Goal: Task Accomplishment & Management: Manage account settings

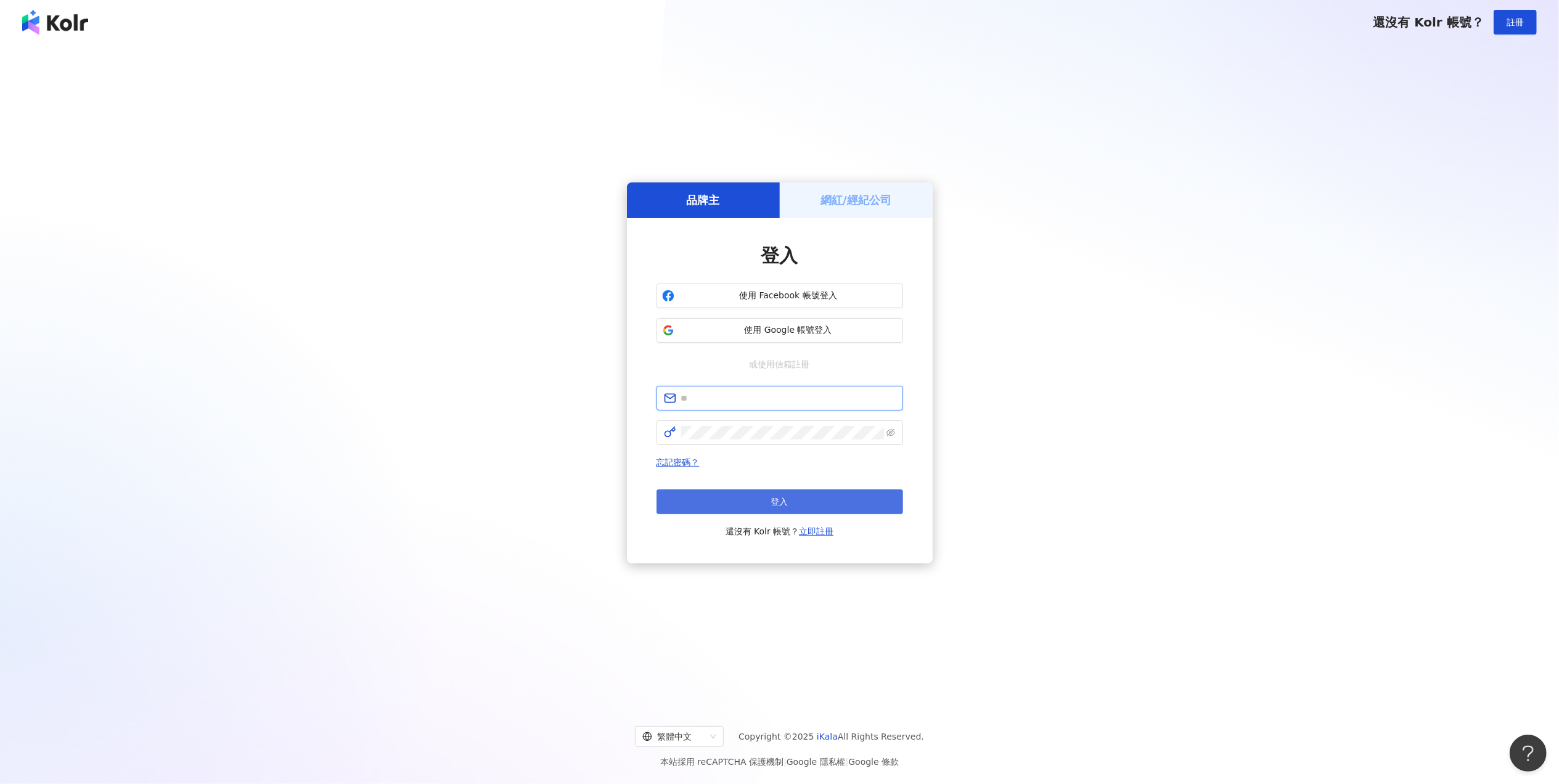
type input "**********"
click at [743, 498] on button "登入" at bounding box center [780, 501] width 246 height 25
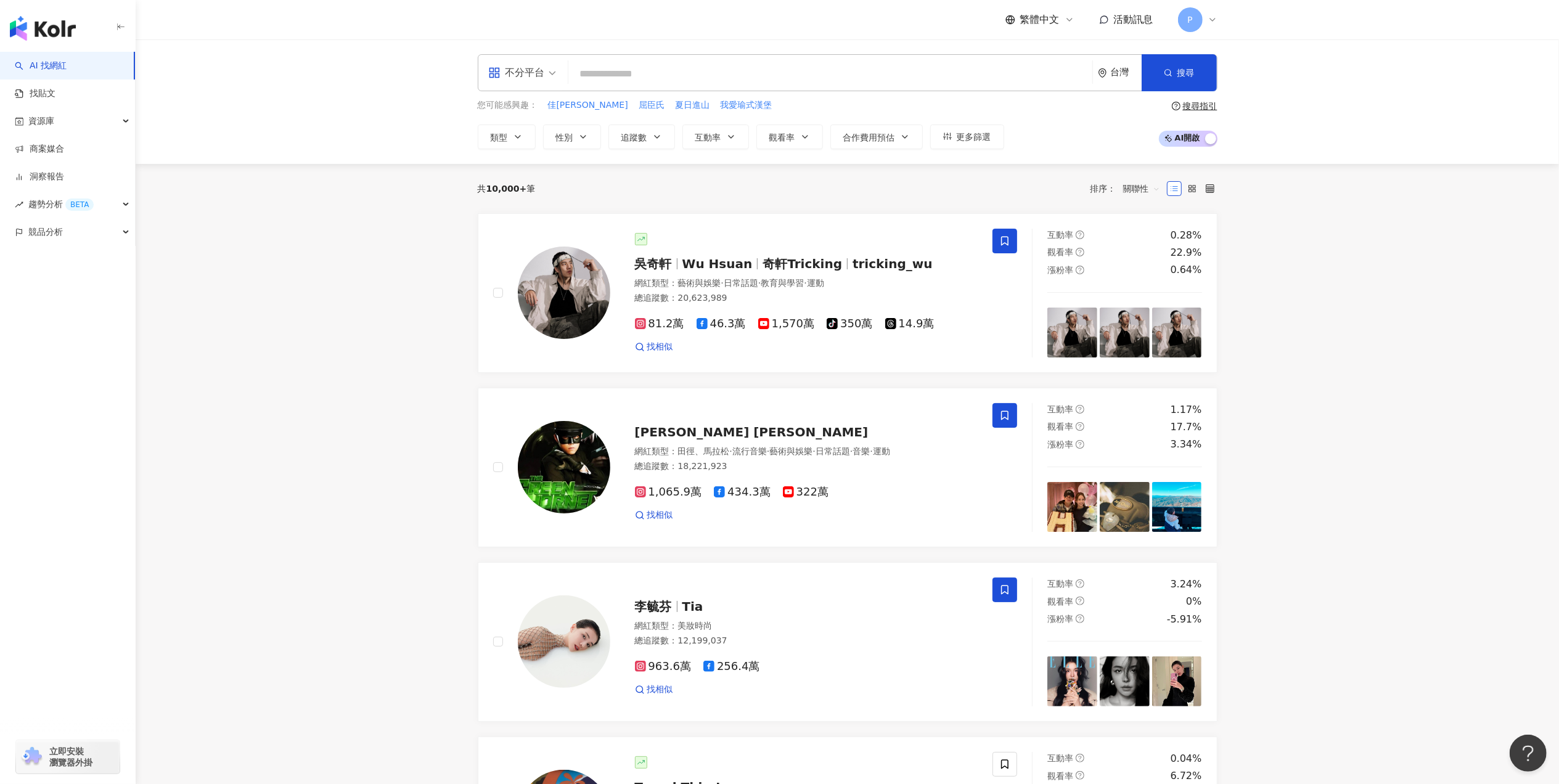
click at [1216, 20] on icon at bounding box center [1212, 20] width 10 height 10
click at [1251, 122] on link "團隊成員管理" at bounding box center [1228, 118] width 51 height 10
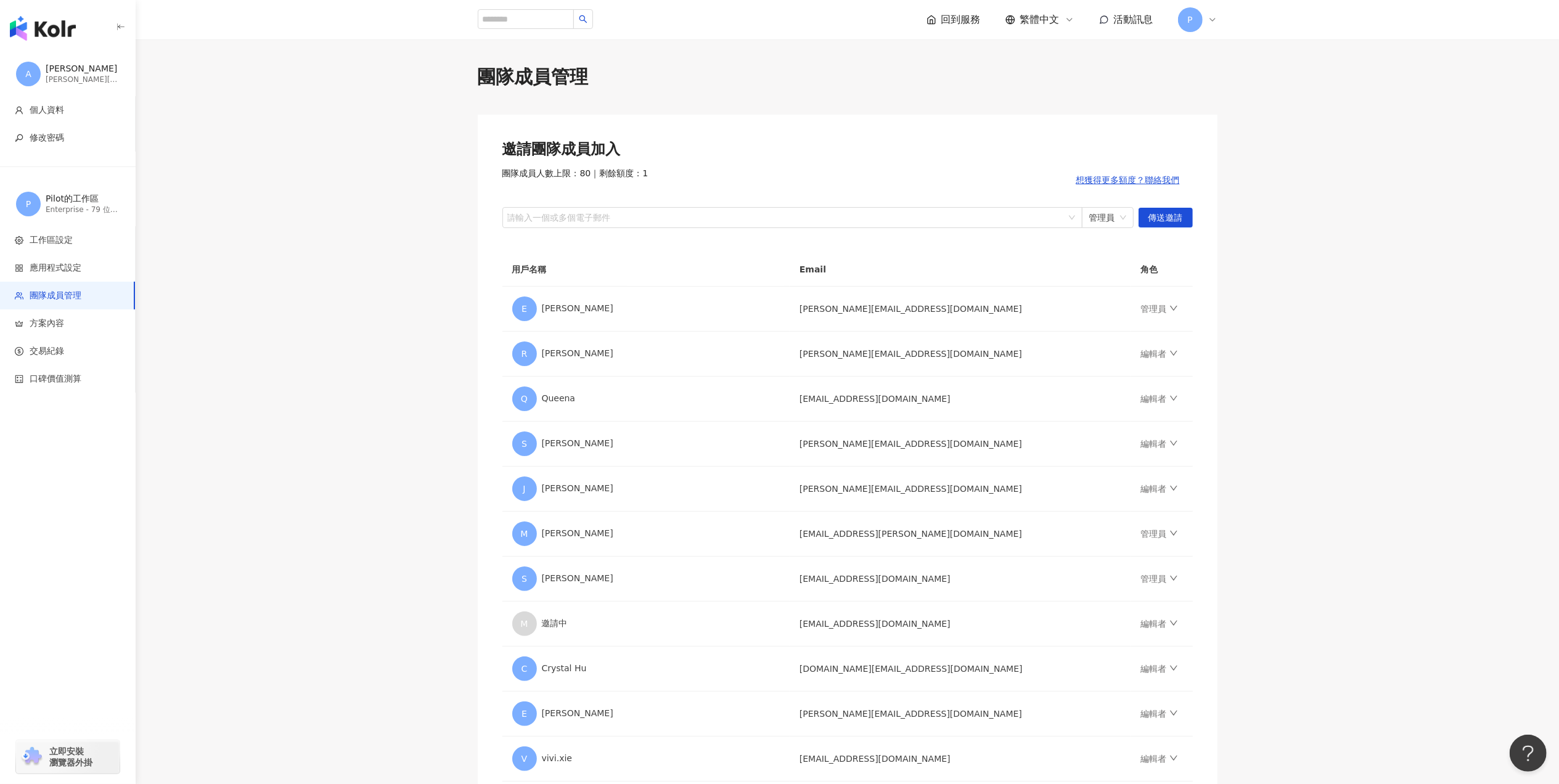
click at [721, 209] on div "請輸入一個或多個電子郵件" at bounding box center [792, 217] width 580 height 21
type input "*"
type input "******"
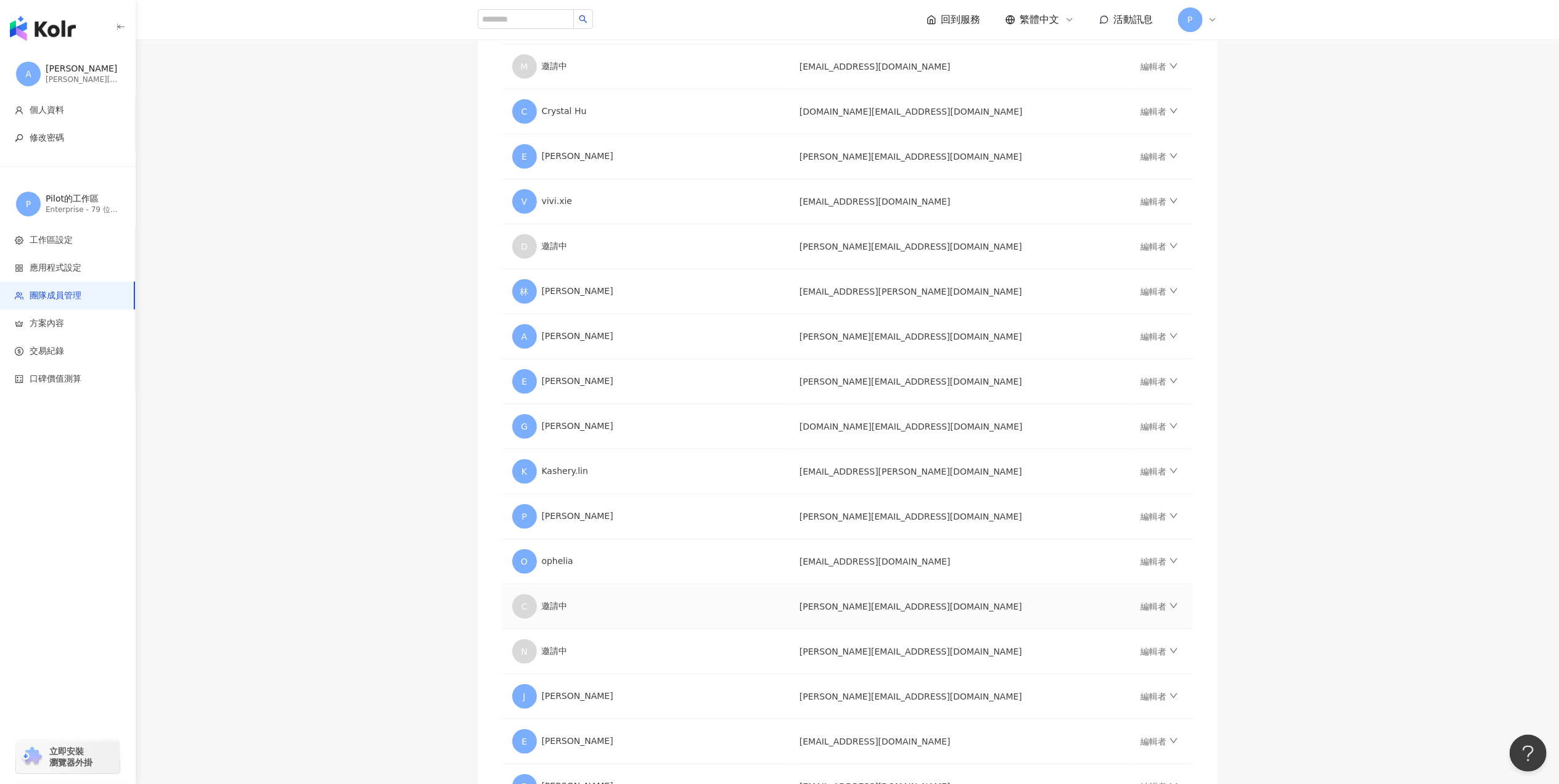
scroll to position [597, 0]
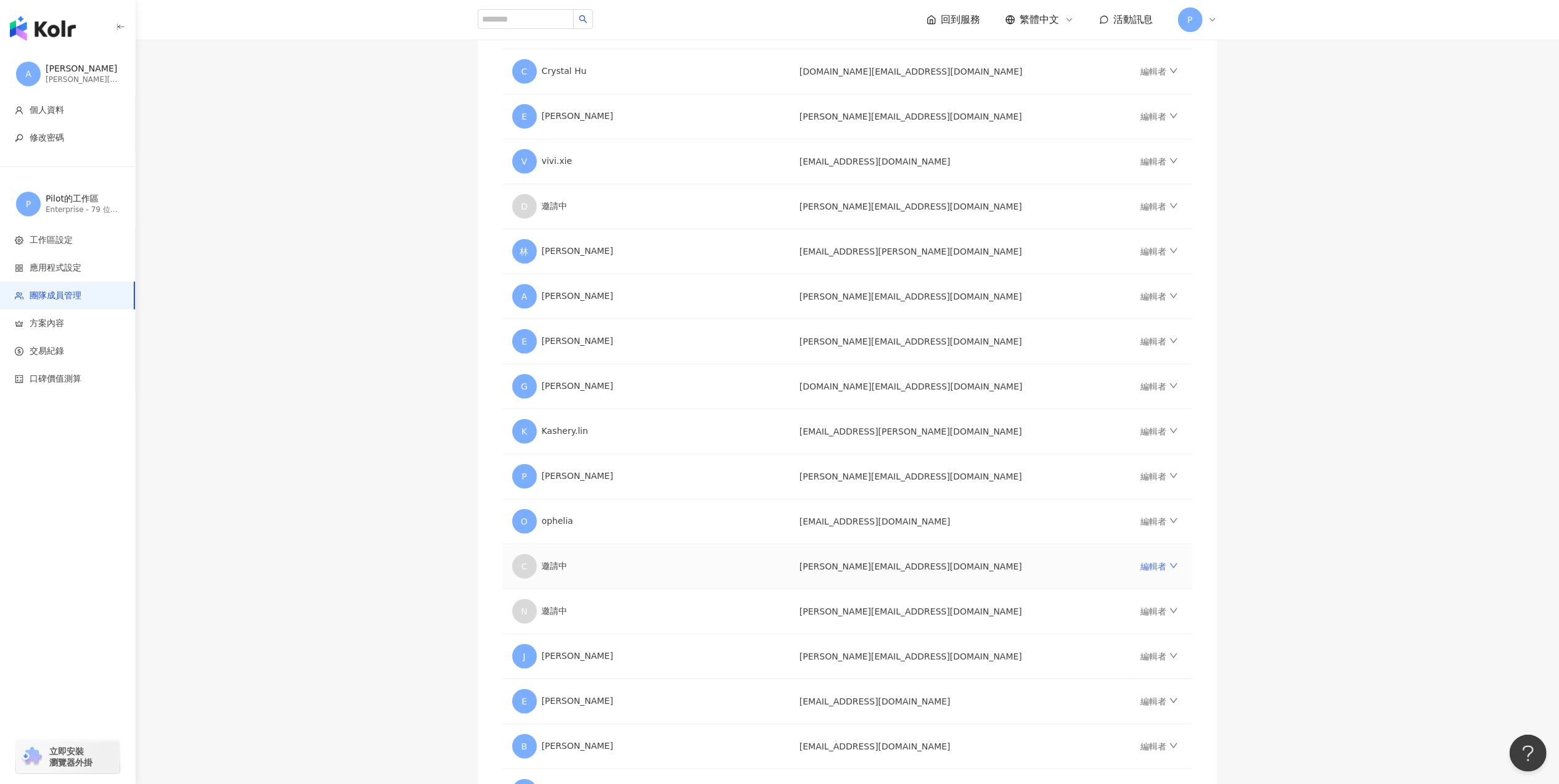
click at [1140, 570] on link "編輯者" at bounding box center [1159, 566] width 37 height 10
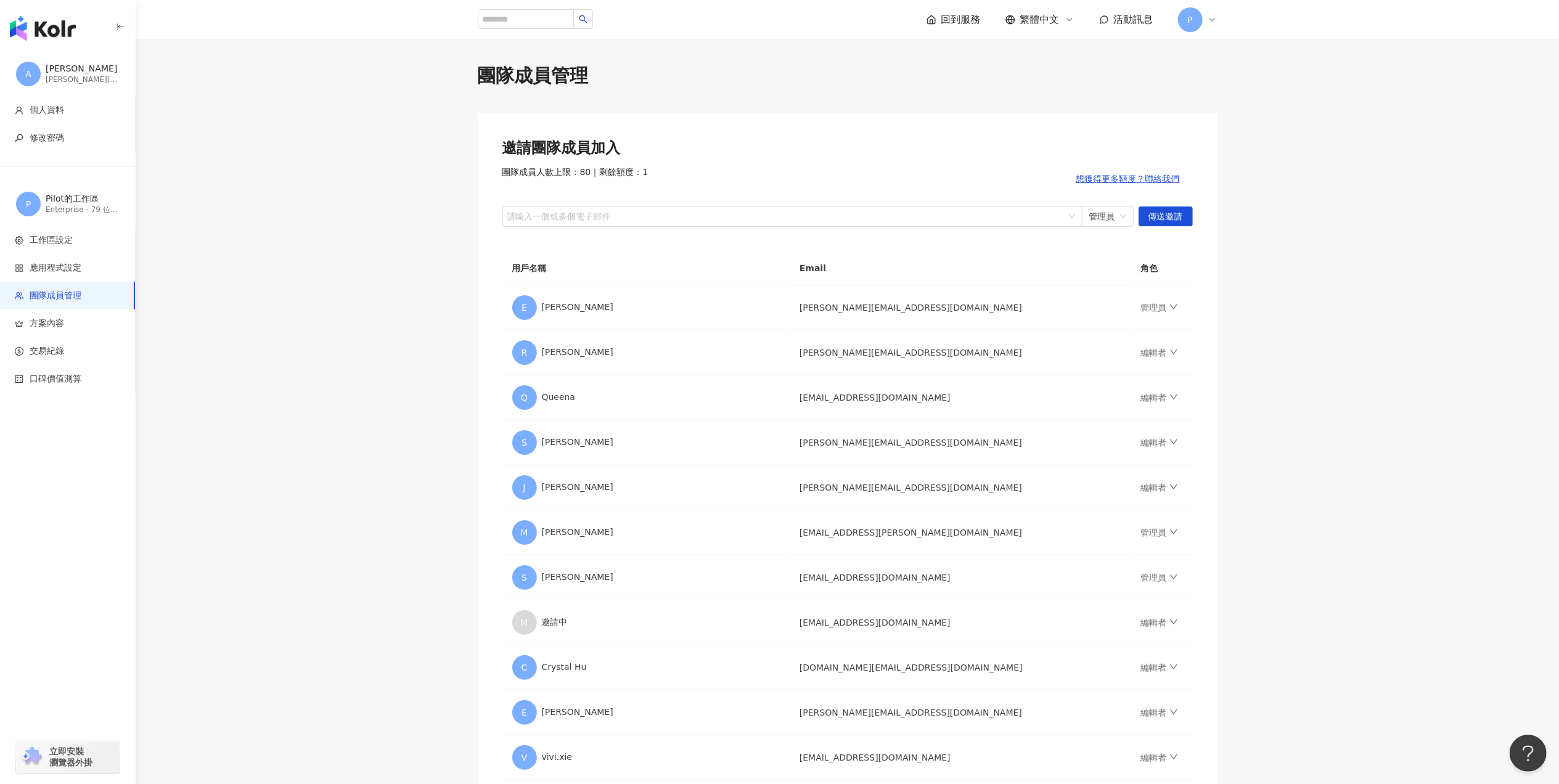
scroll to position [0, 0]
click at [89, 113] on span "個人資料" at bounding box center [70, 110] width 110 height 12
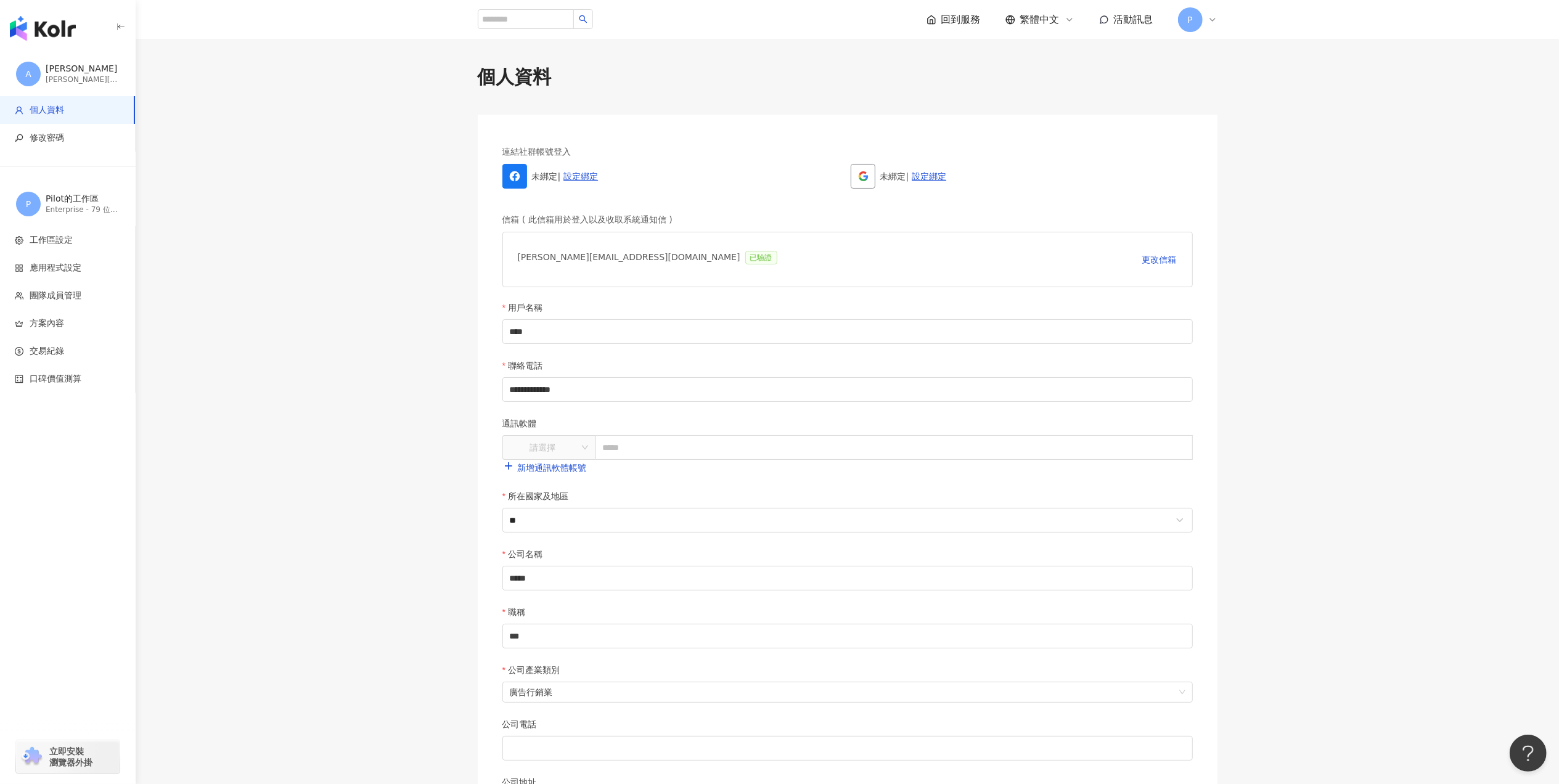
click at [111, 69] on div "[PERSON_NAME]" at bounding box center [82, 69] width 74 height 12
click at [20, 72] on span "A" at bounding box center [28, 74] width 25 height 25
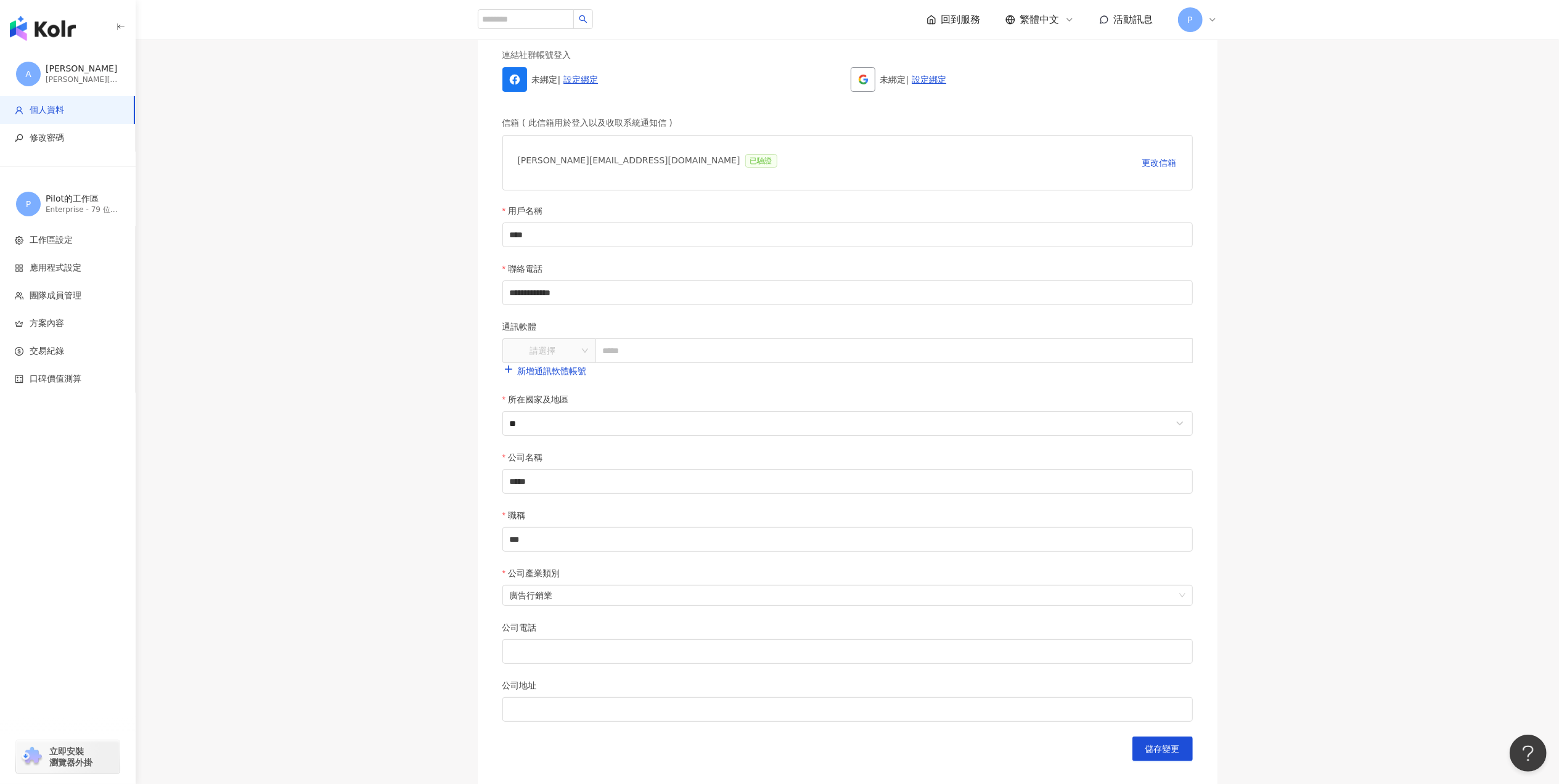
scroll to position [252, 0]
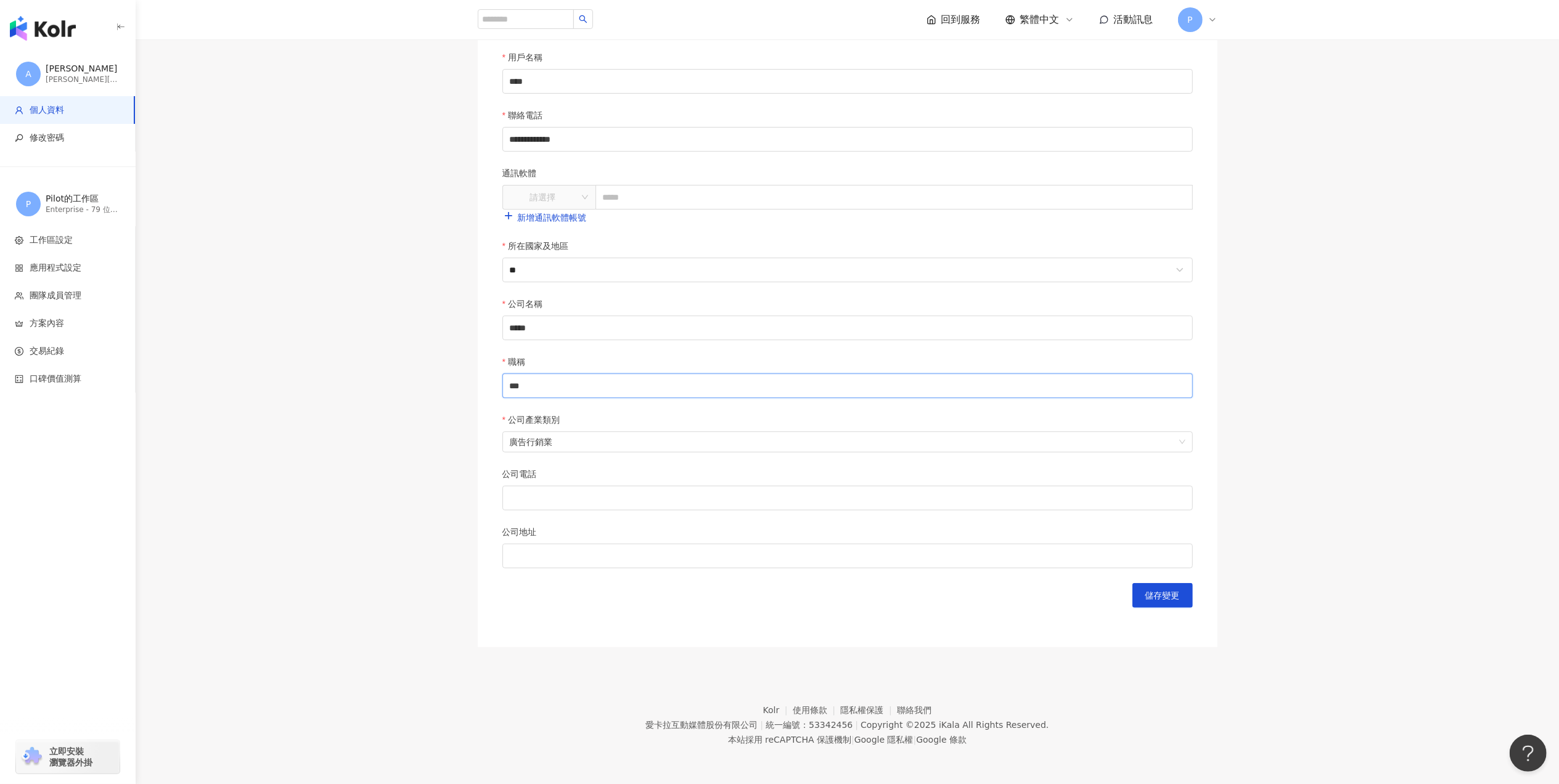
drag, startPoint x: 600, startPoint y: 379, endPoint x: 441, endPoint y: 382, distance: 159.0
click at [441, 382] on main "**********" at bounding box center [847, 230] width 1423 height 833
type input "*"
type input "****"
click at [1241, 501] on div "**********" at bounding box center [847, 230] width 789 height 833
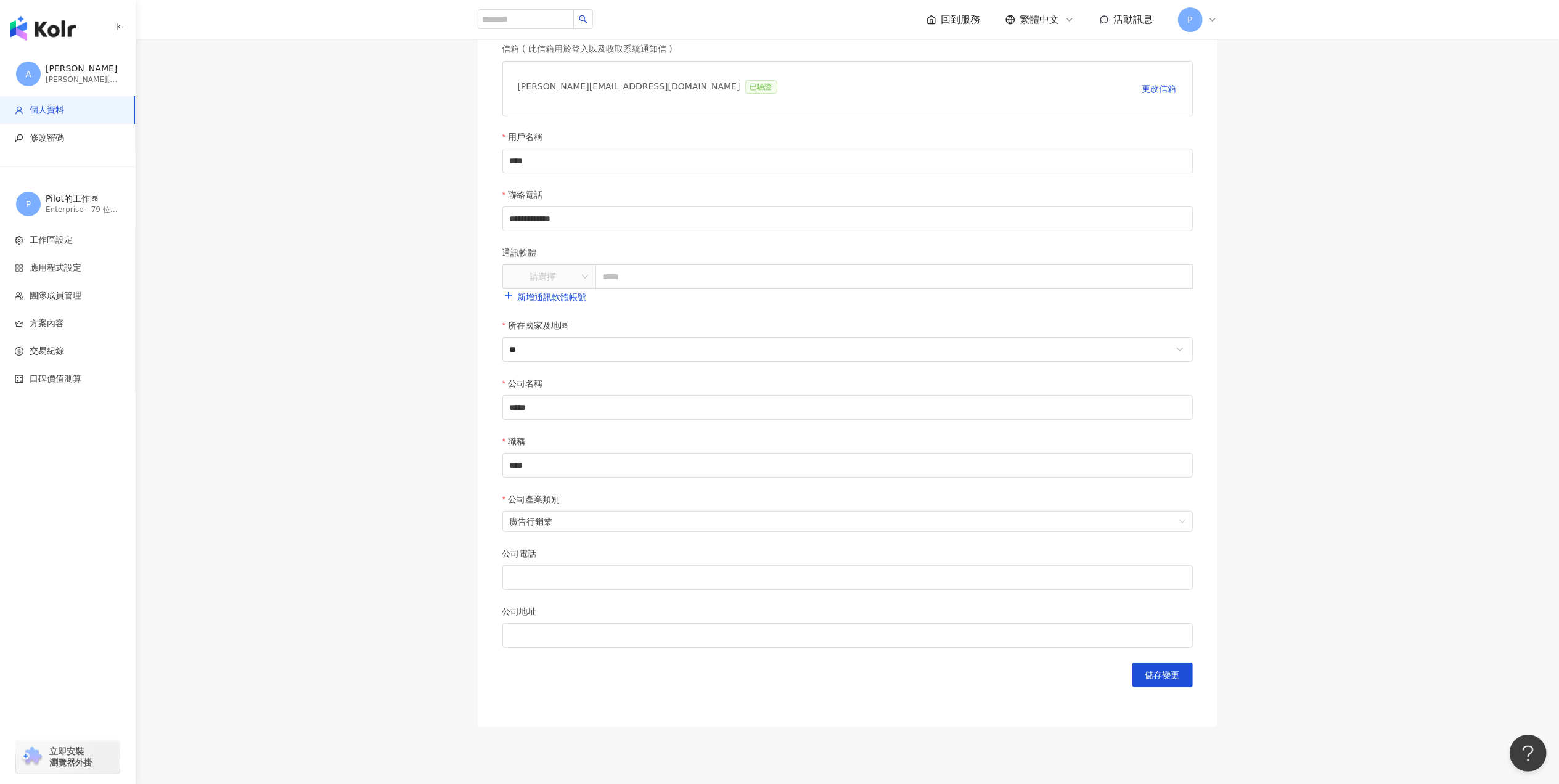
scroll to position [88, 0]
click at [1144, 687] on button "儲存變更" at bounding box center [1162, 675] width 60 height 25
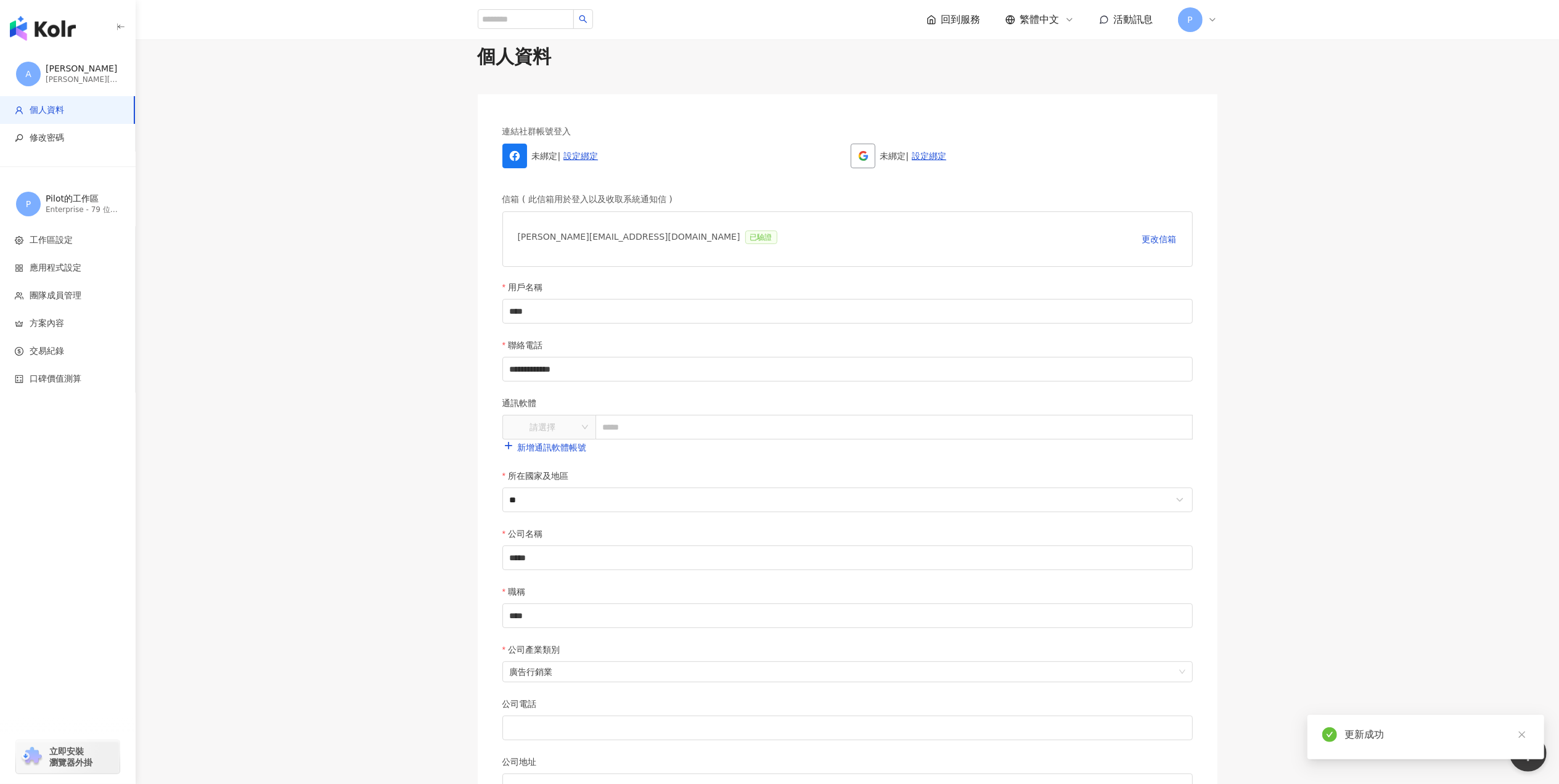
scroll to position [0, 0]
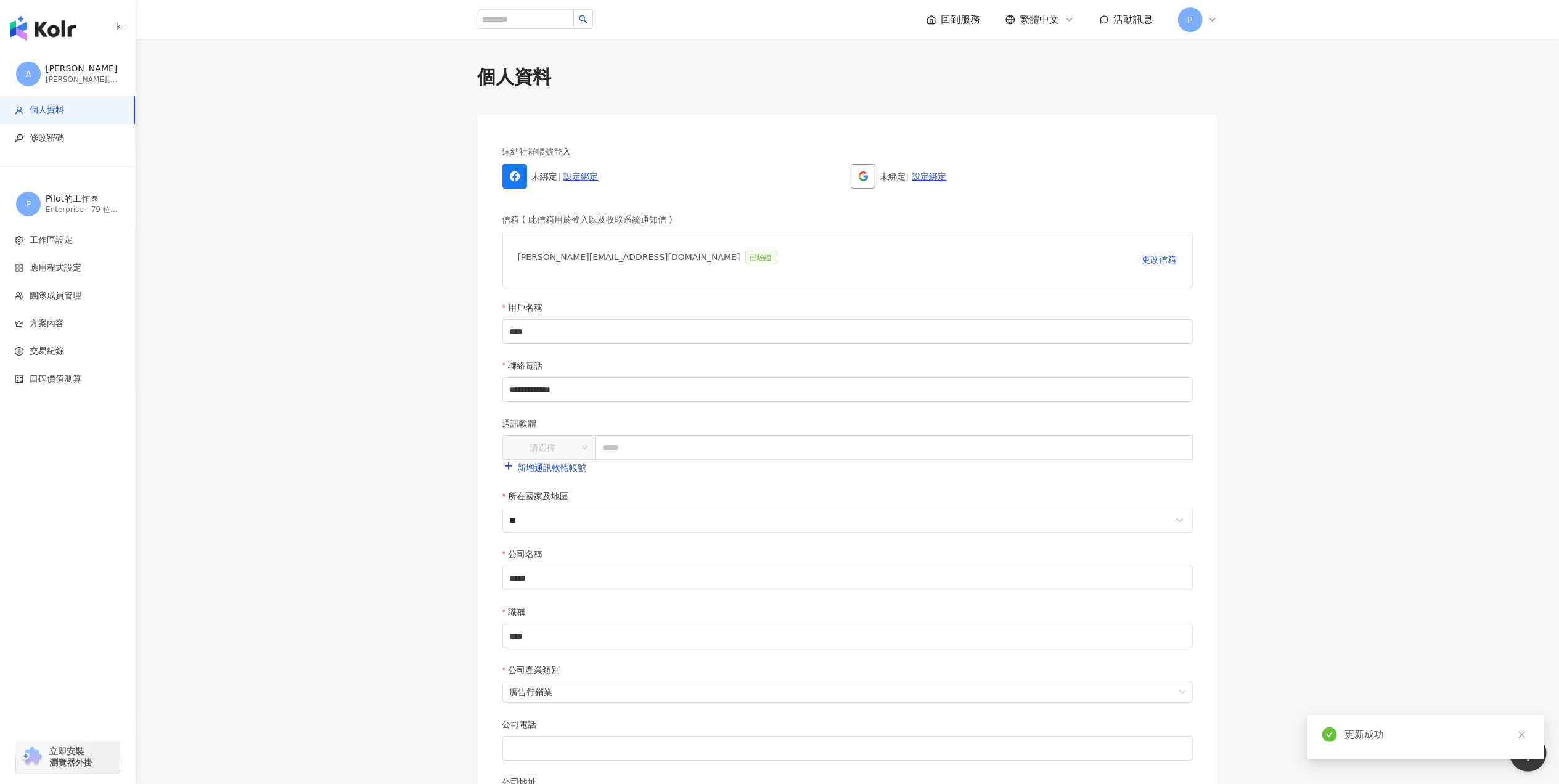
click at [77, 28] on div "button" at bounding box center [68, 25] width 136 height 51
click at [63, 27] on img "button" at bounding box center [43, 28] width 66 height 25
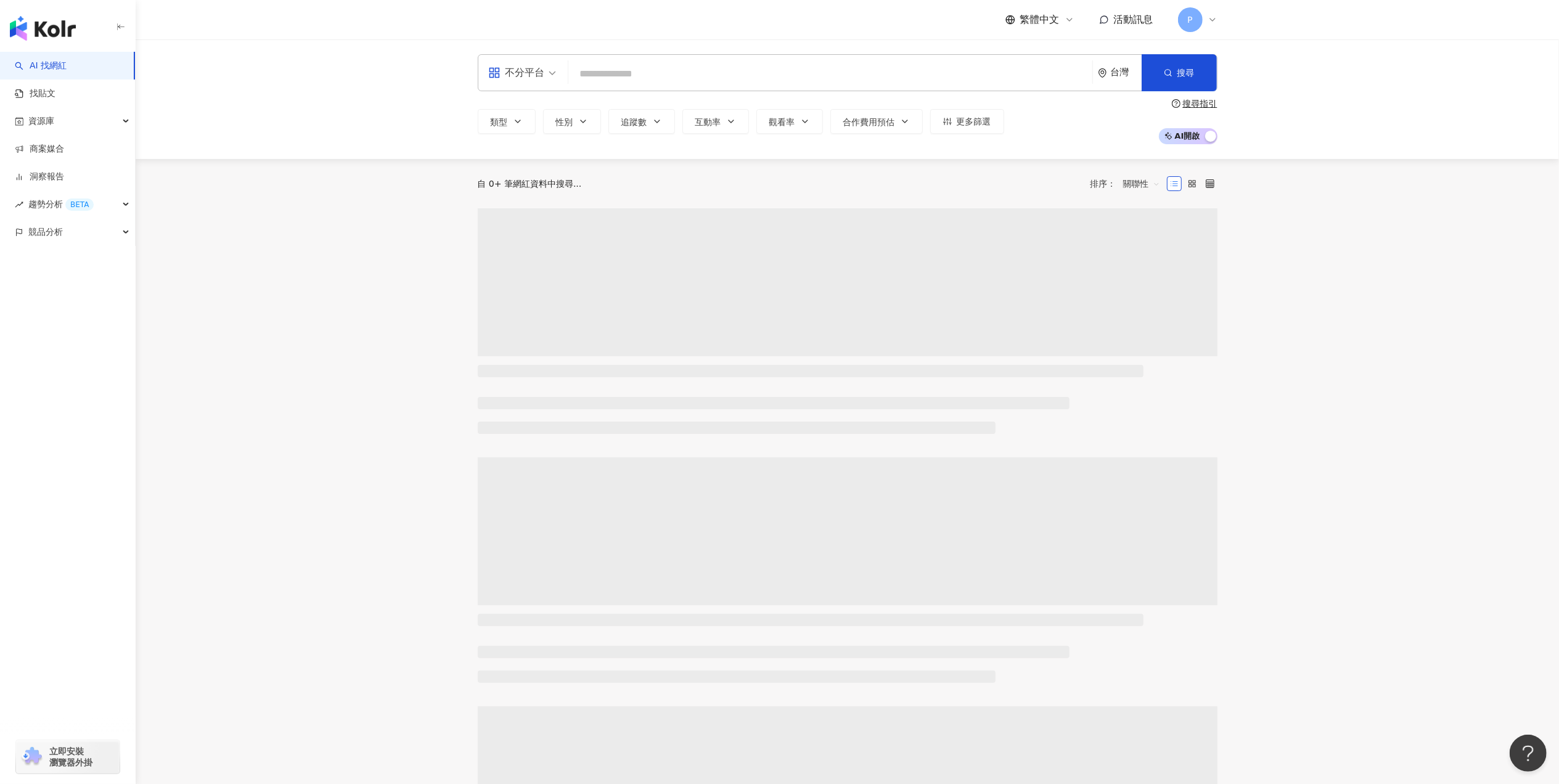
click at [51, 32] on img "button" at bounding box center [43, 28] width 66 height 25
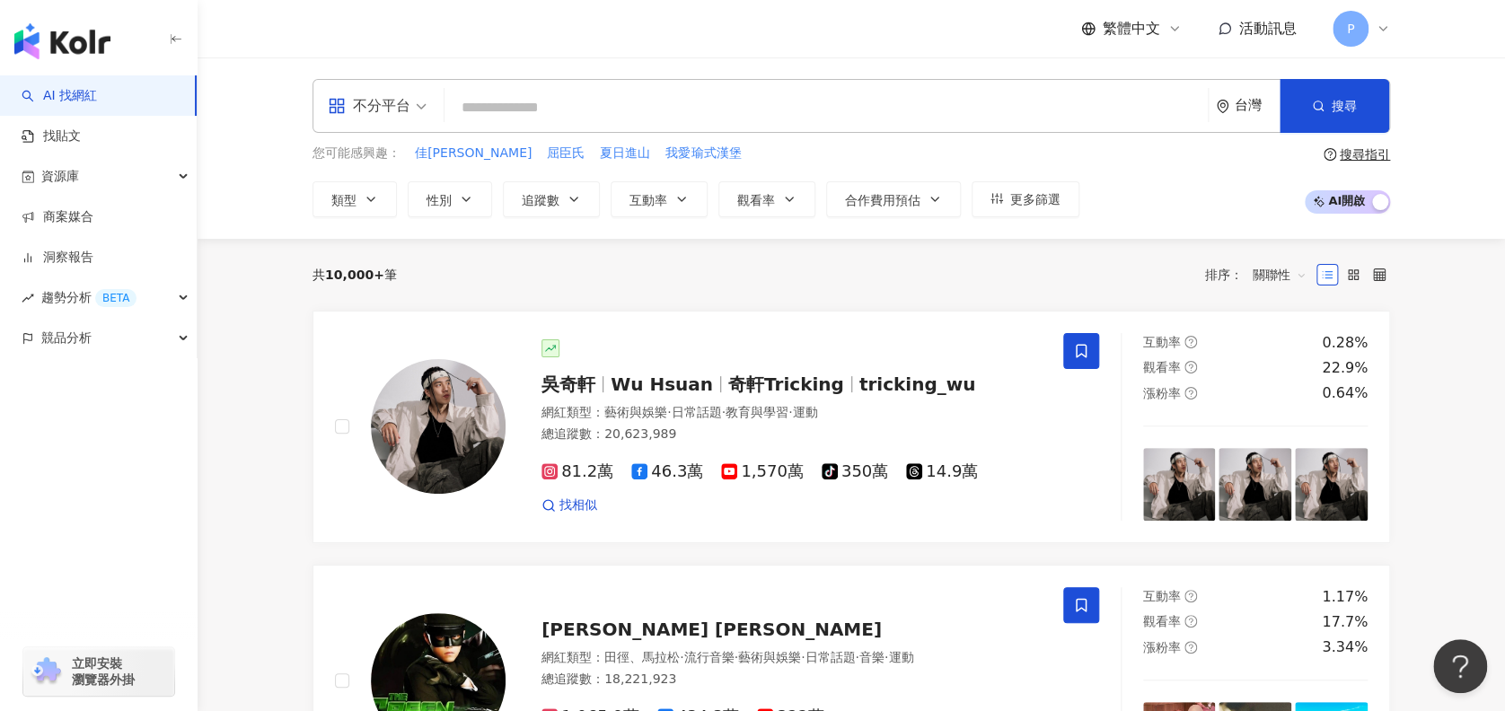
click at [1381, 31] on icon at bounding box center [1383, 29] width 14 height 14
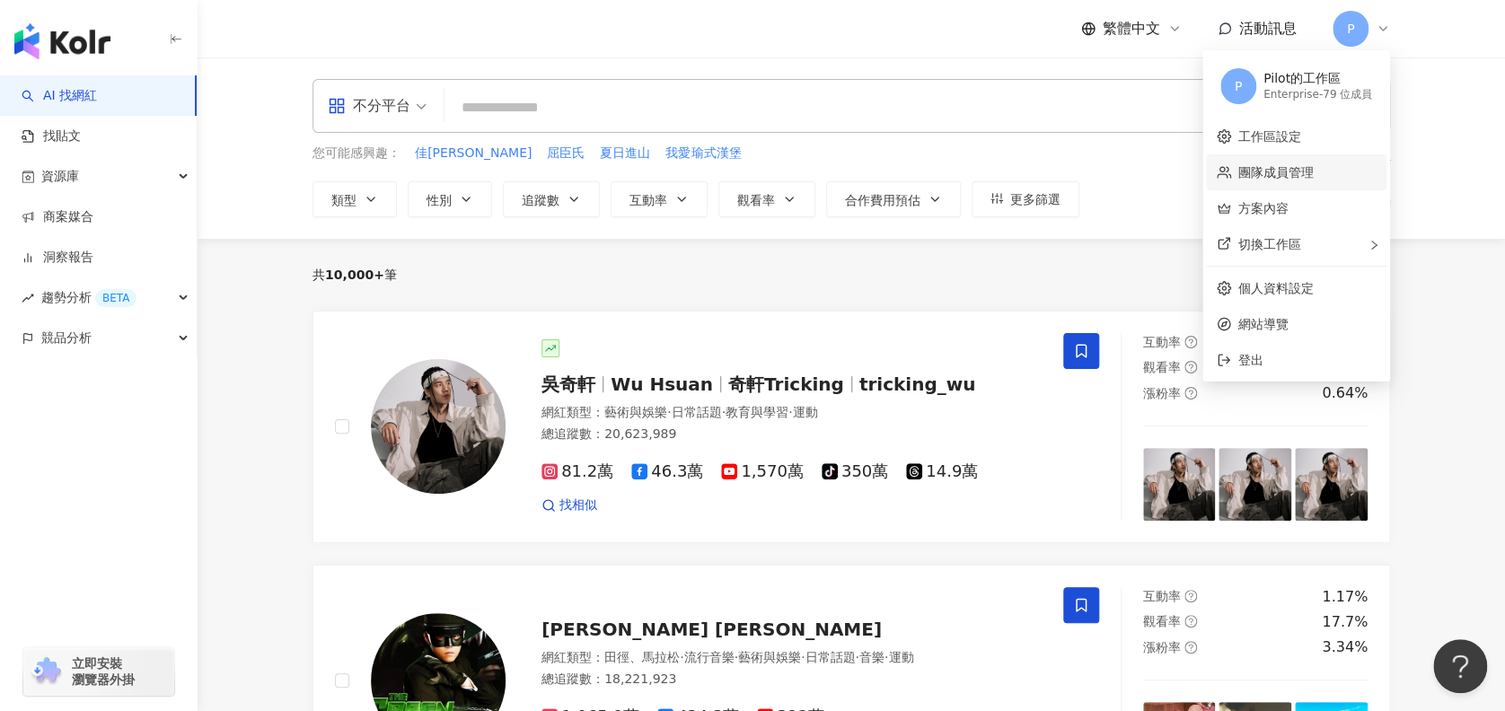
click at [1282, 173] on link "團隊成員管理" at bounding box center [1276, 172] width 75 height 14
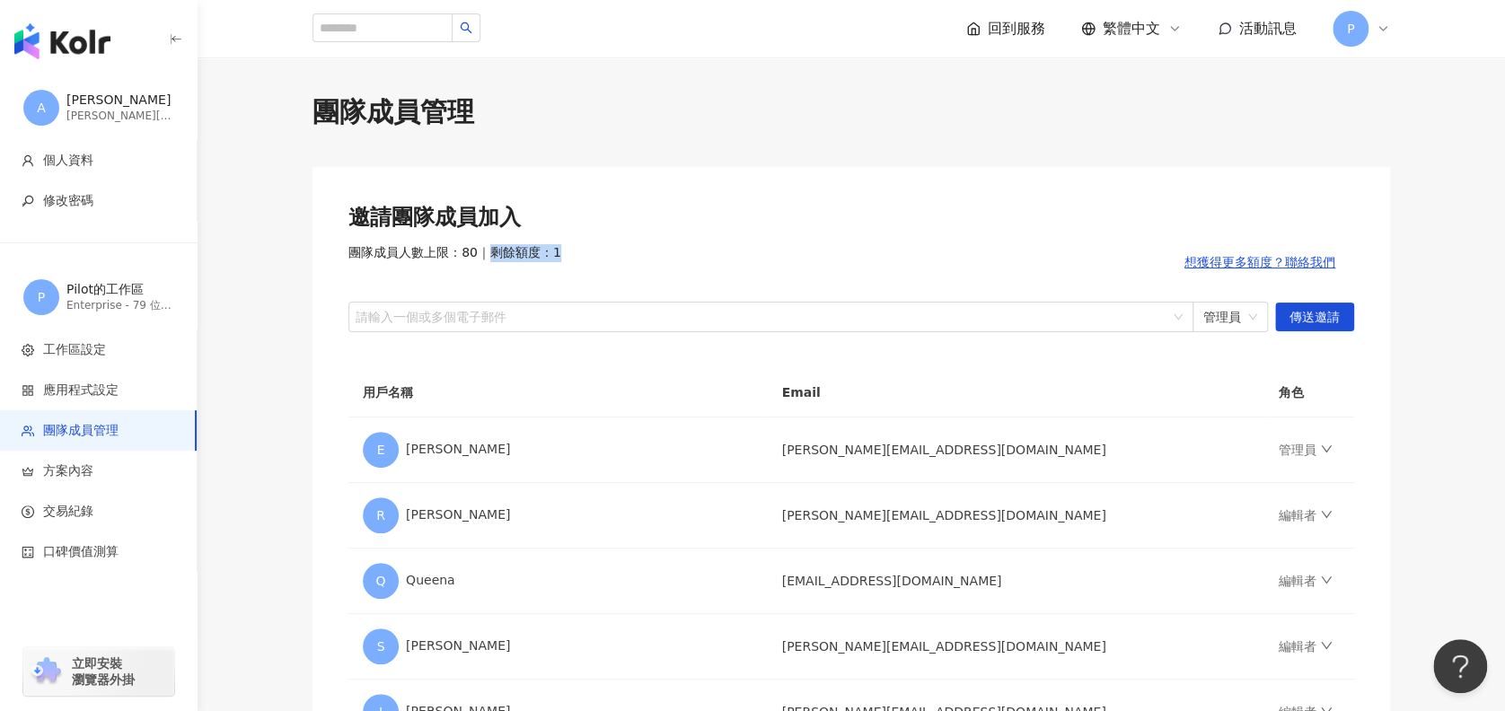
drag, startPoint x: 560, startPoint y: 259, endPoint x: 492, endPoint y: 257, distance: 67.4
click at [492, 257] on div "團隊成員人數上限：80 ｜ 剩餘額度：1 想獲得更多額度？聯絡我們" at bounding box center [852, 262] width 1006 height 36
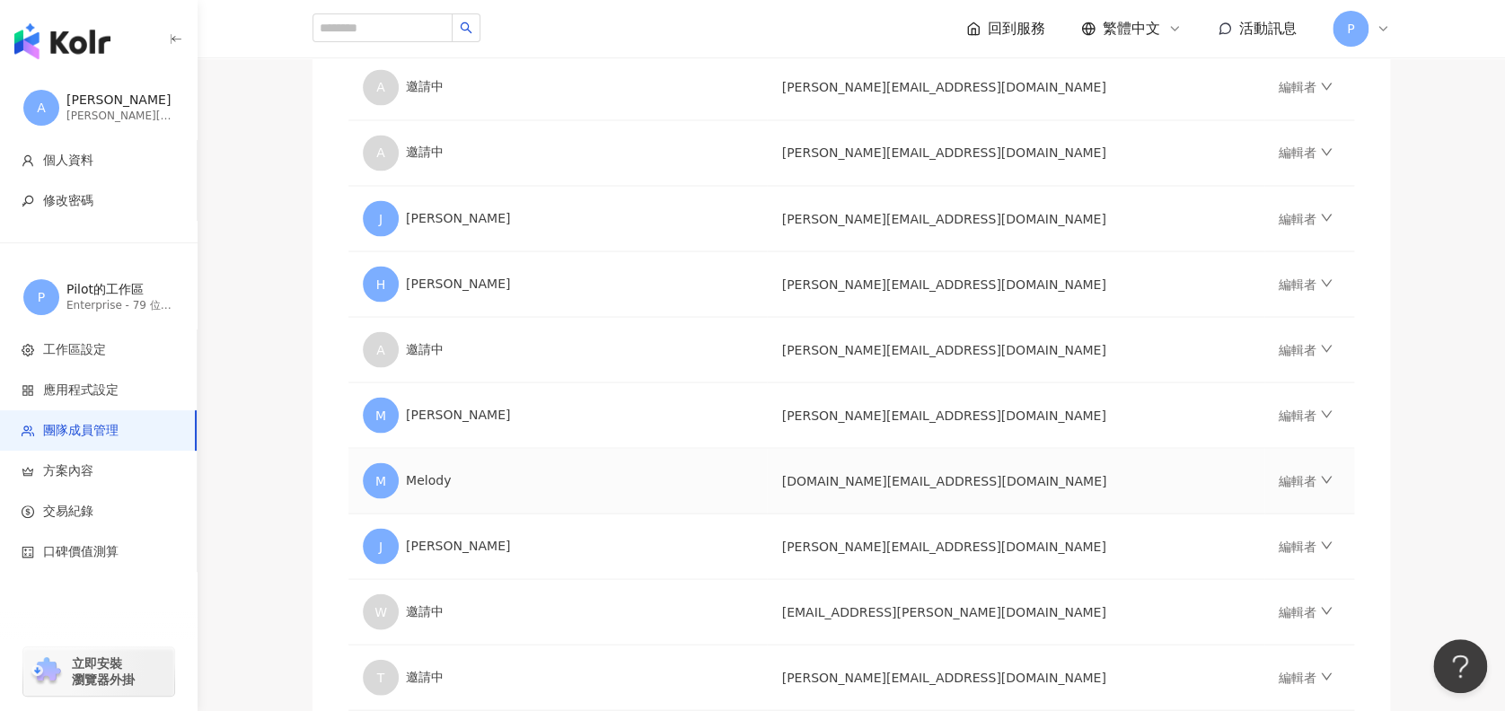
scroll to position [4910, 0]
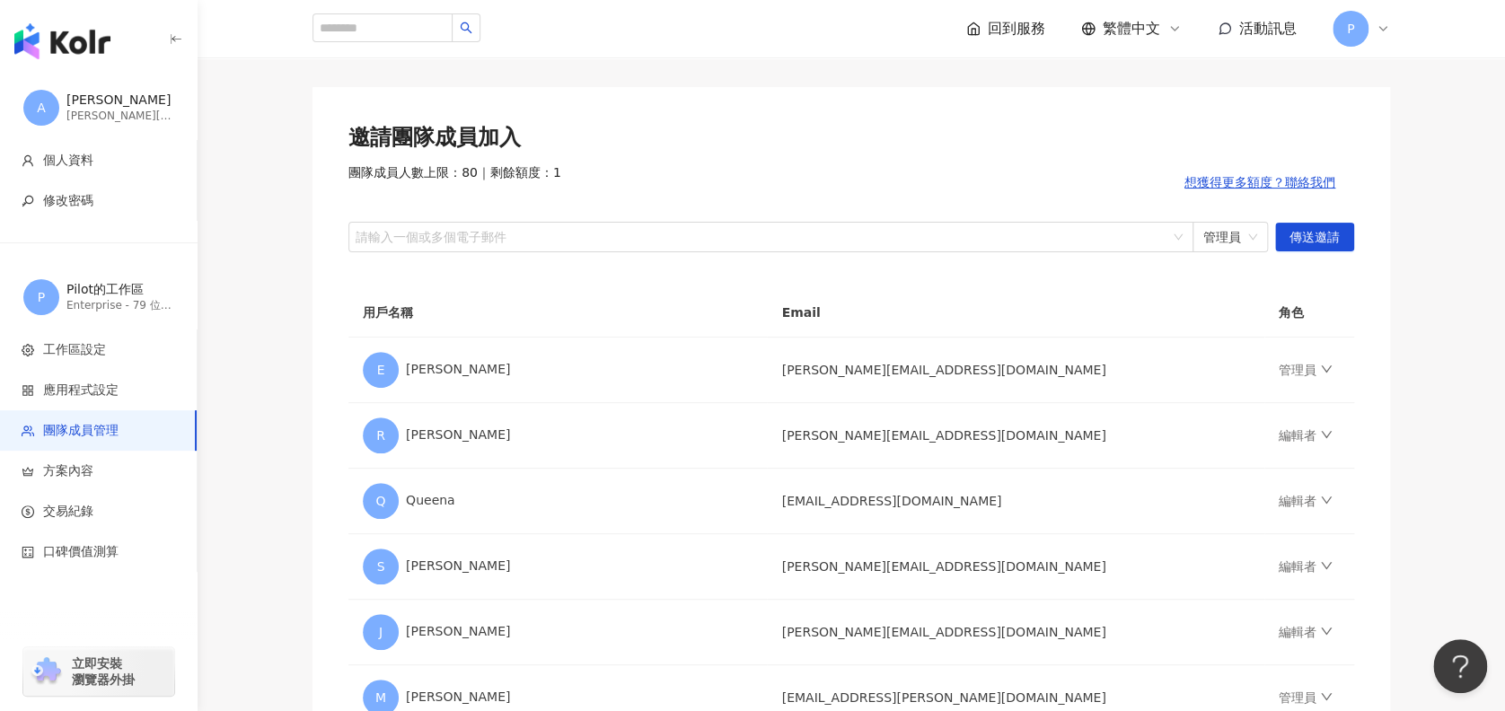
scroll to position [108, 0]
